Goal: Information Seeking & Learning: Learn about a topic

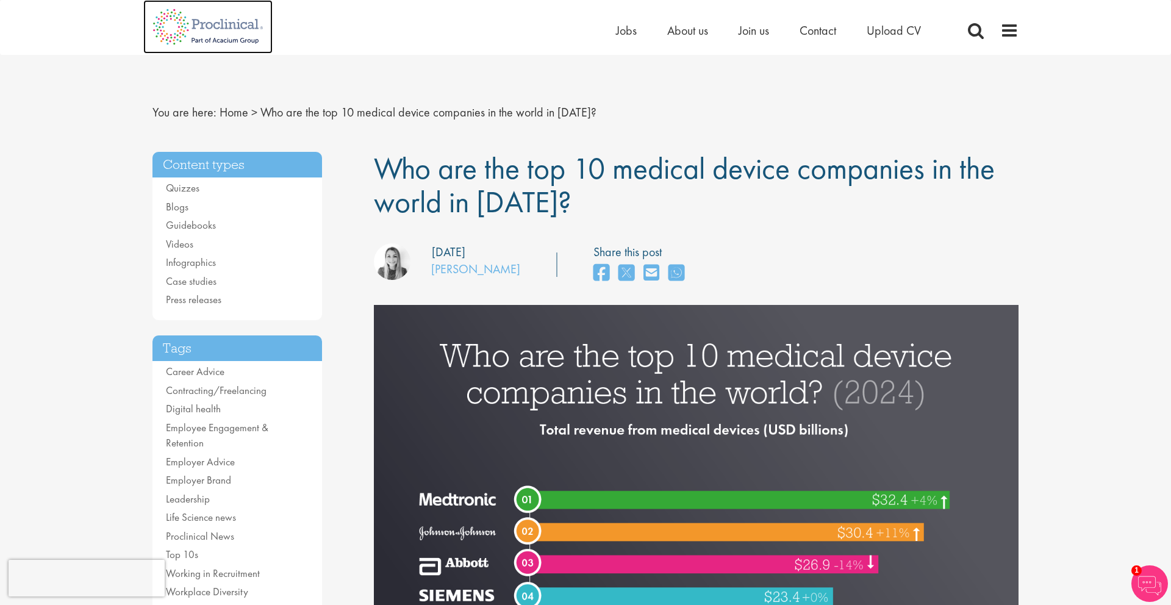
click at [207, 34] on img at bounding box center [207, 27] width 129 height 54
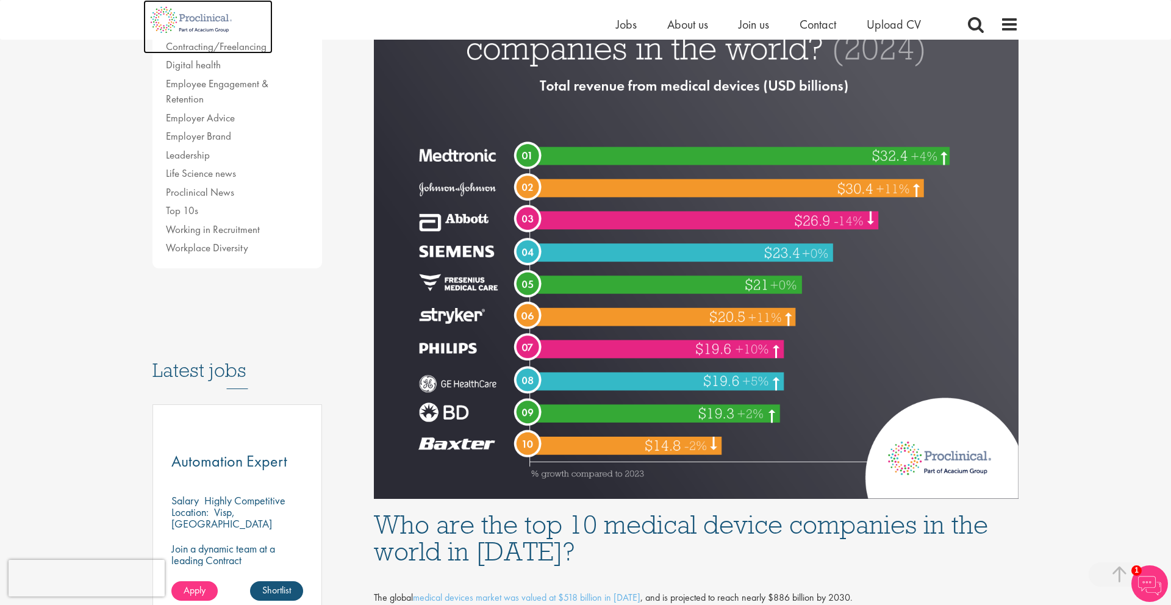
scroll to position [332, 0]
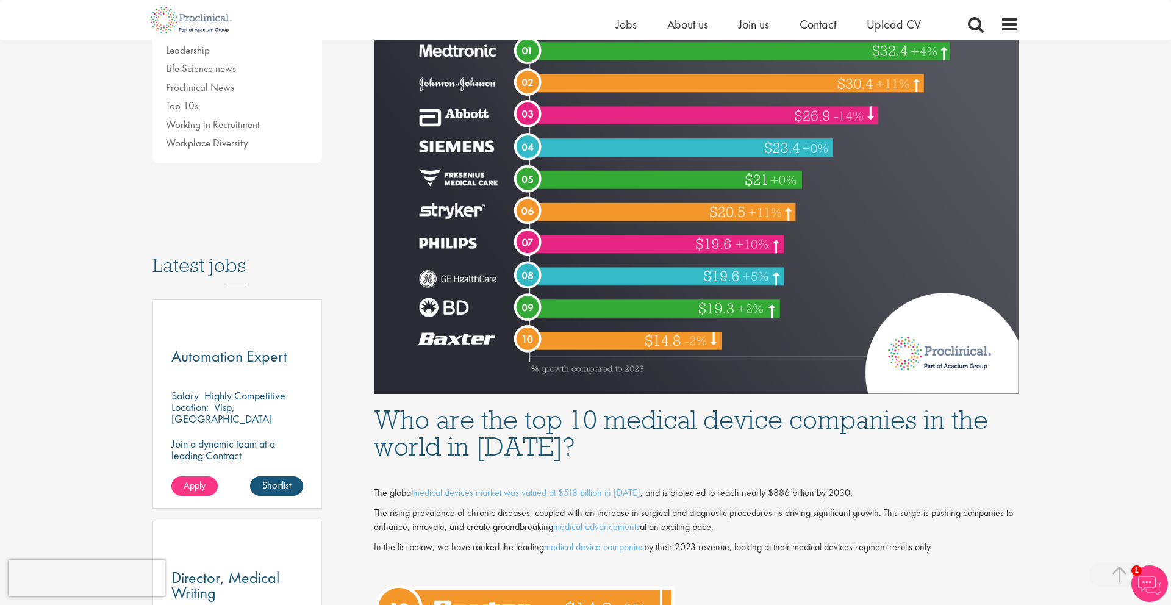
click at [699, 525] on p "The rising prevalence of chronic diseases, coupled with an increase in surgical…" at bounding box center [696, 520] width 645 height 28
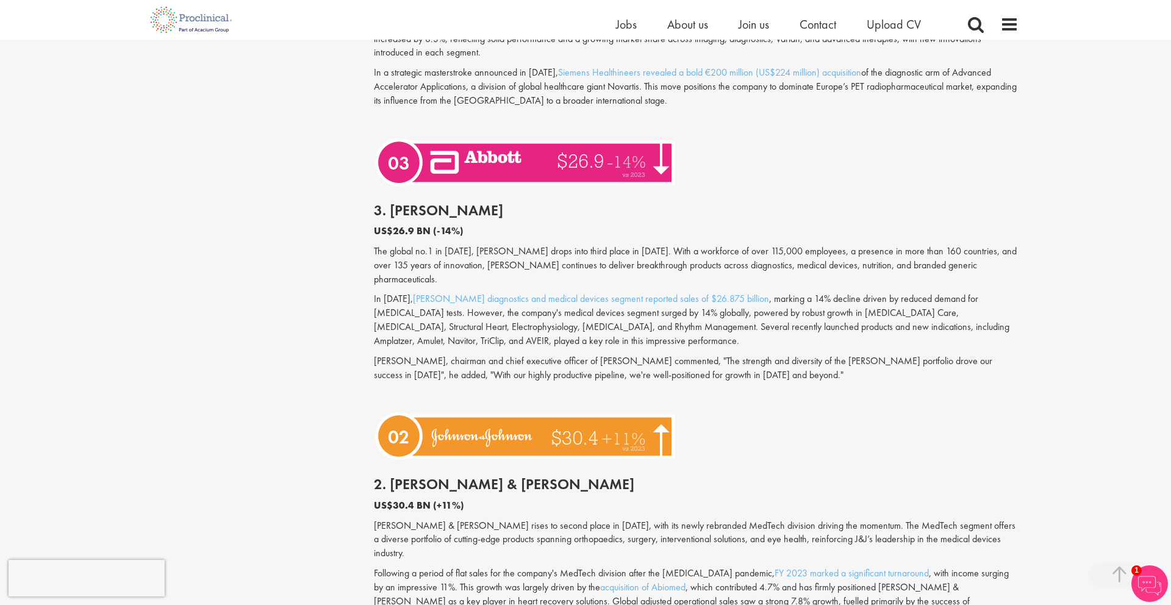
scroll to position [2816, 0]
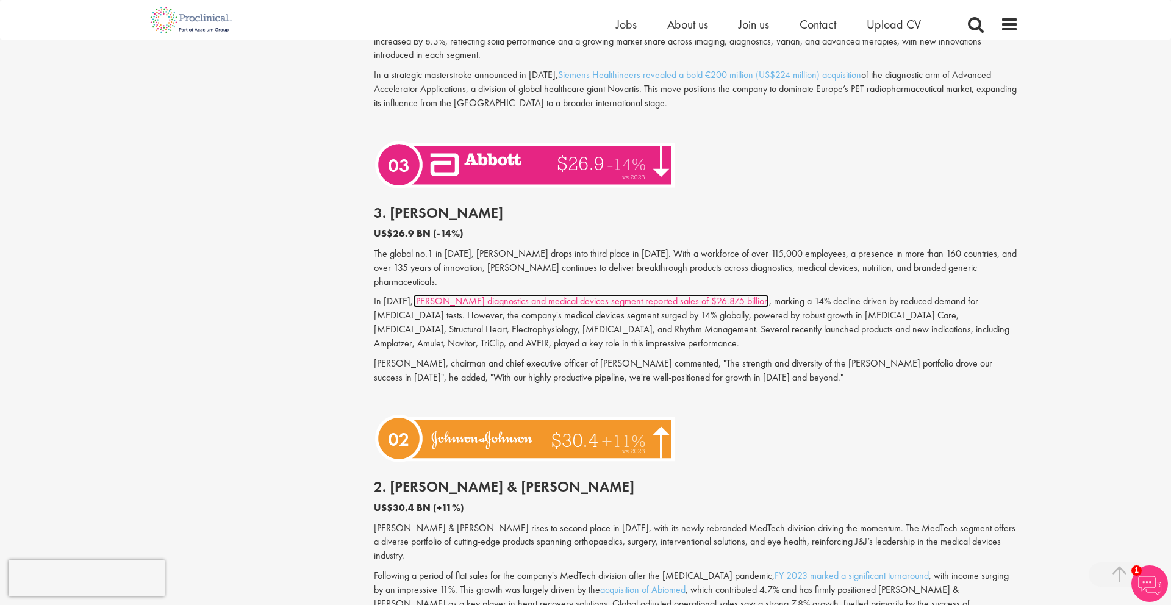
click at [652, 295] on link "[PERSON_NAME] diagnostics and medical devices segment reported sales of $26.875…" at bounding box center [591, 301] width 356 height 13
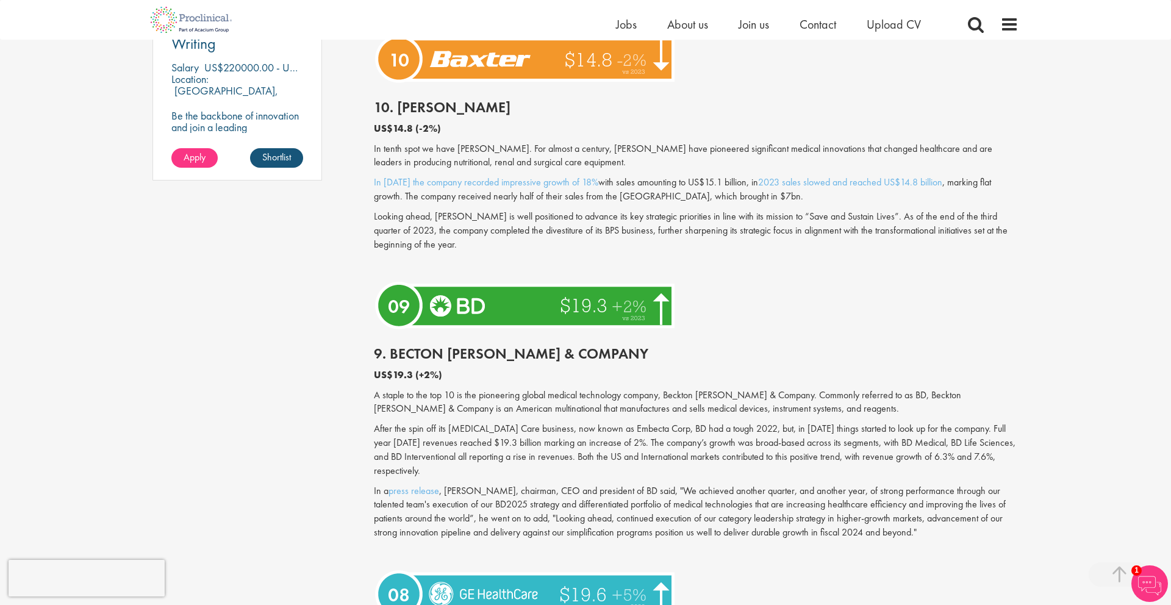
scroll to position [1210, 0]
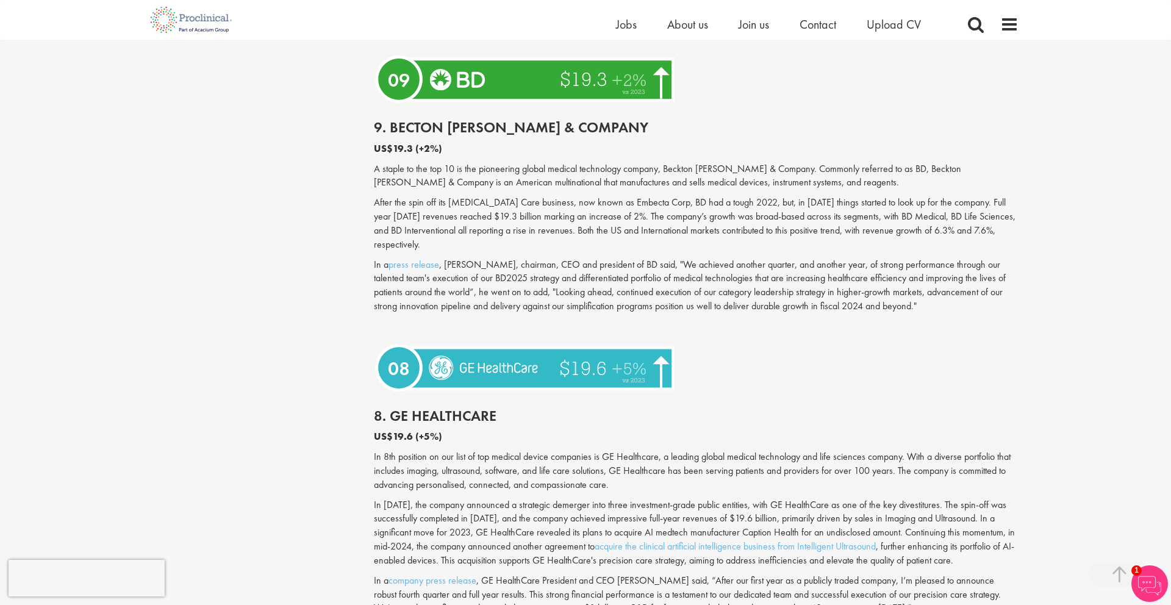
click at [562, 265] on p "In a press release , [PERSON_NAME], chairman, CEO and president of BD said, "We…" at bounding box center [696, 286] width 645 height 56
click at [563, 265] on p "In a press release , [PERSON_NAME], chairman, CEO and president of BD said, "We…" at bounding box center [696, 286] width 645 height 56
click at [606, 265] on p "In a press release , [PERSON_NAME], chairman, CEO and president of BD said, "We…" at bounding box center [696, 286] width 645 height 56
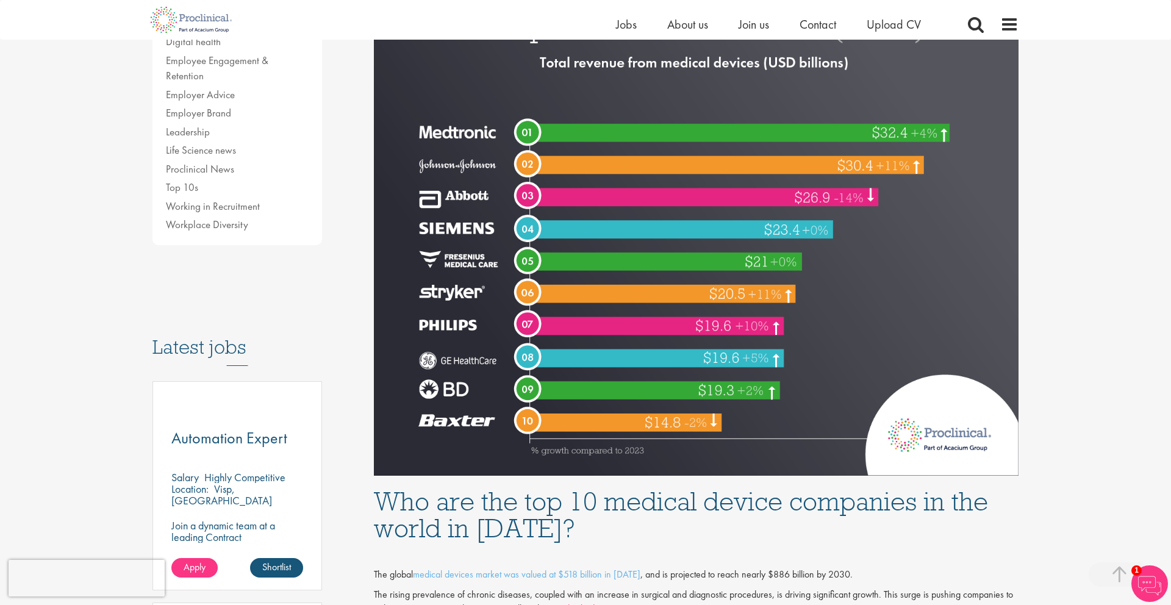
scroll to position [285, 0]
